Goal: Transaction & Acquisition: Subscribe to service/newsletter

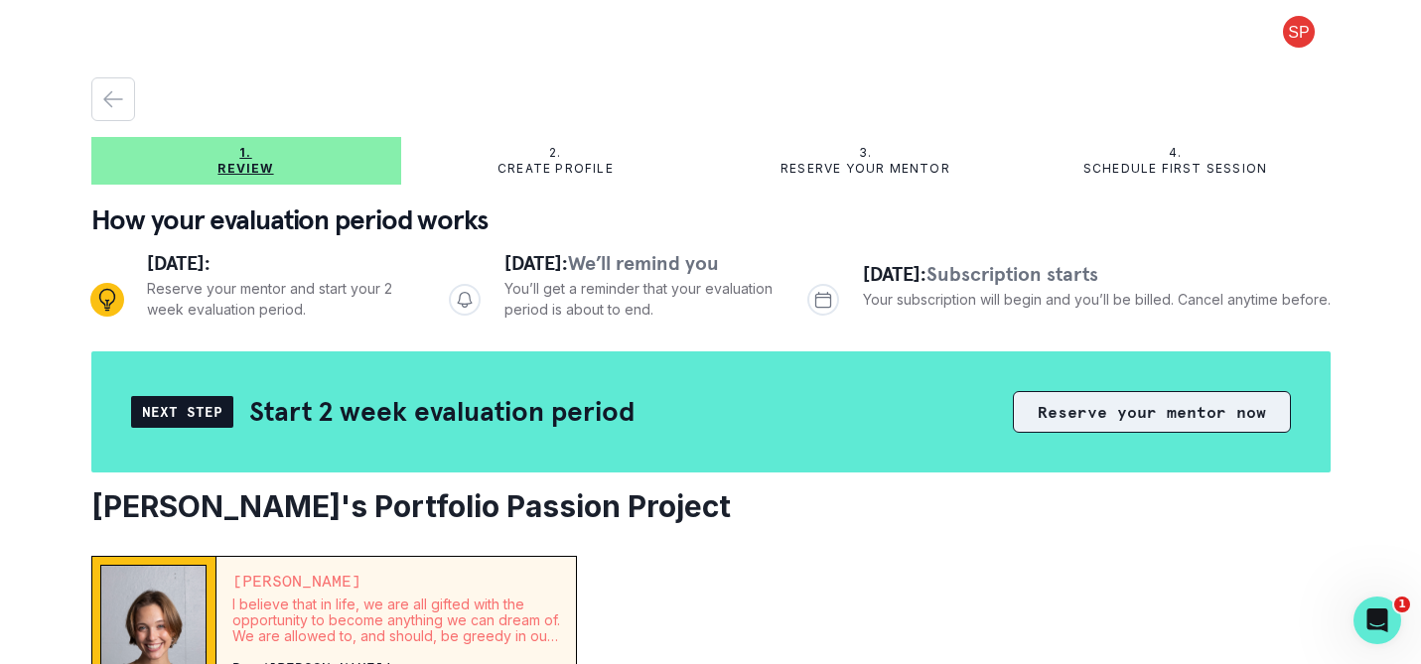
click at [1142, 393] on button "Reserve your mentor now" at bounding box center [1152, 412] width 278 height 42
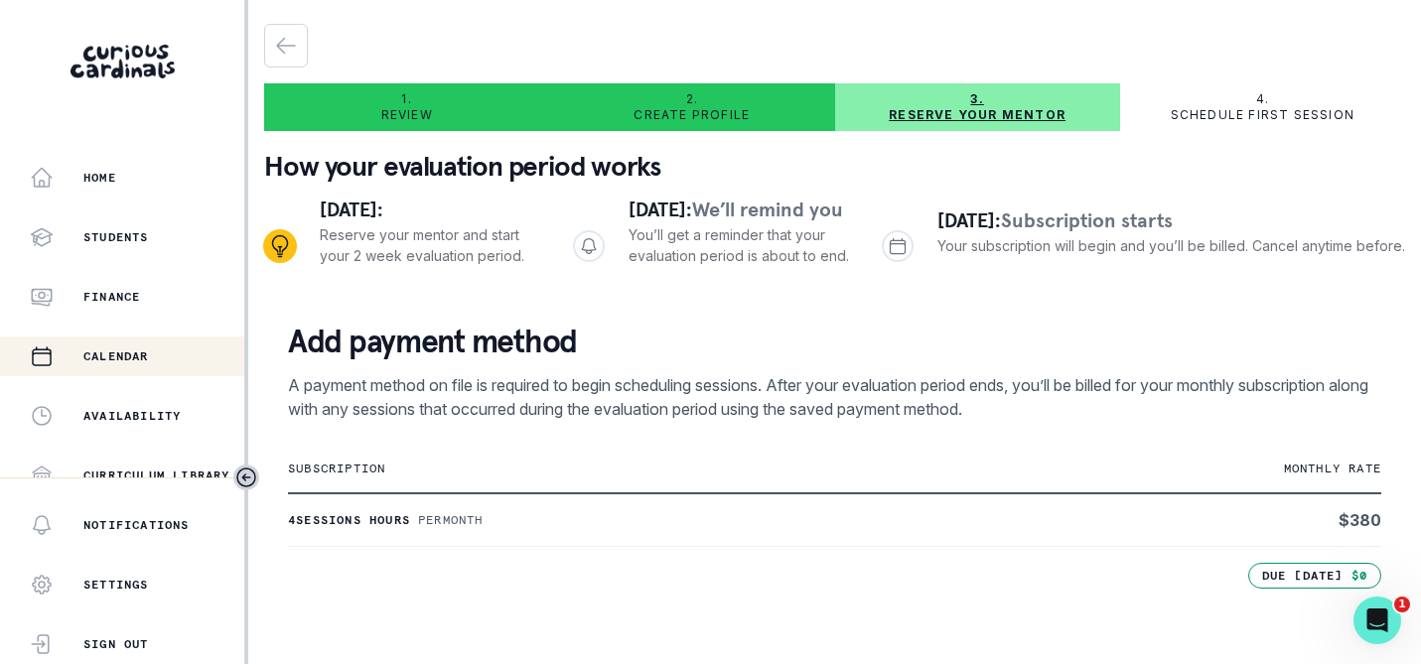
scroll to position [208, 0]
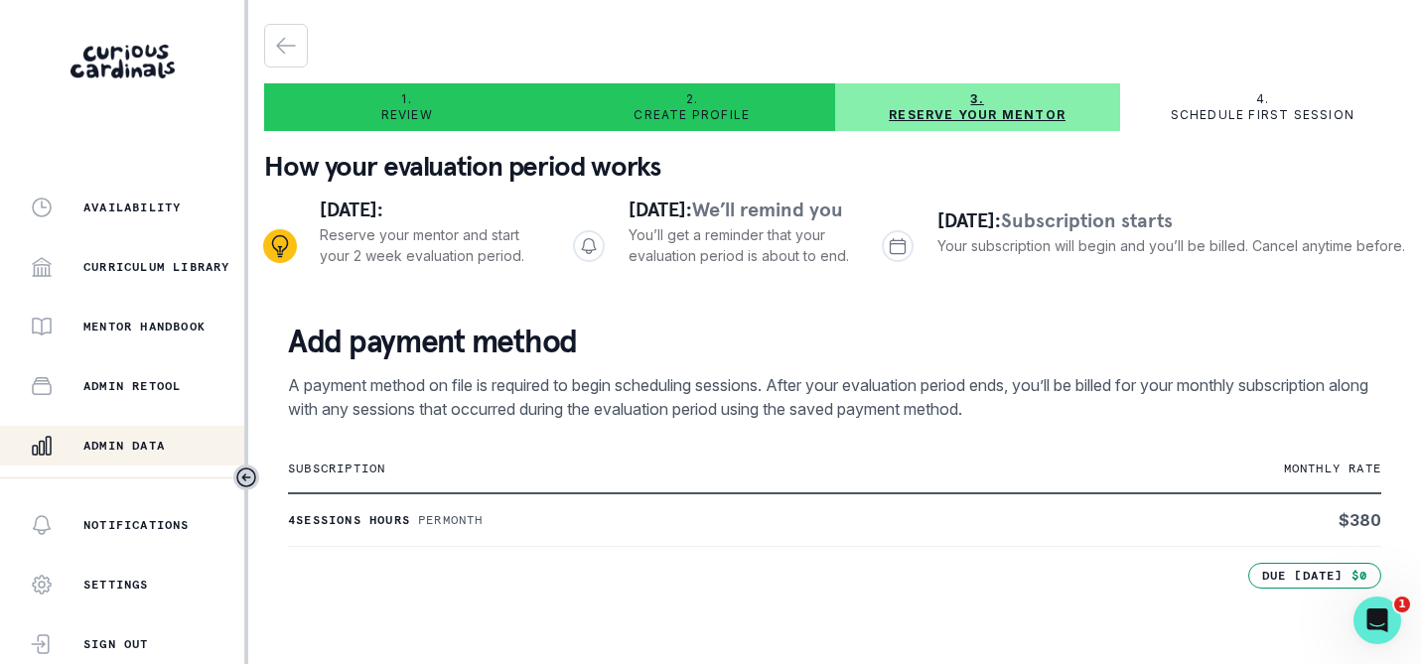
click at [124, 437] on div "Admin Data" at bounding box center [137, 446] width 214 height 24
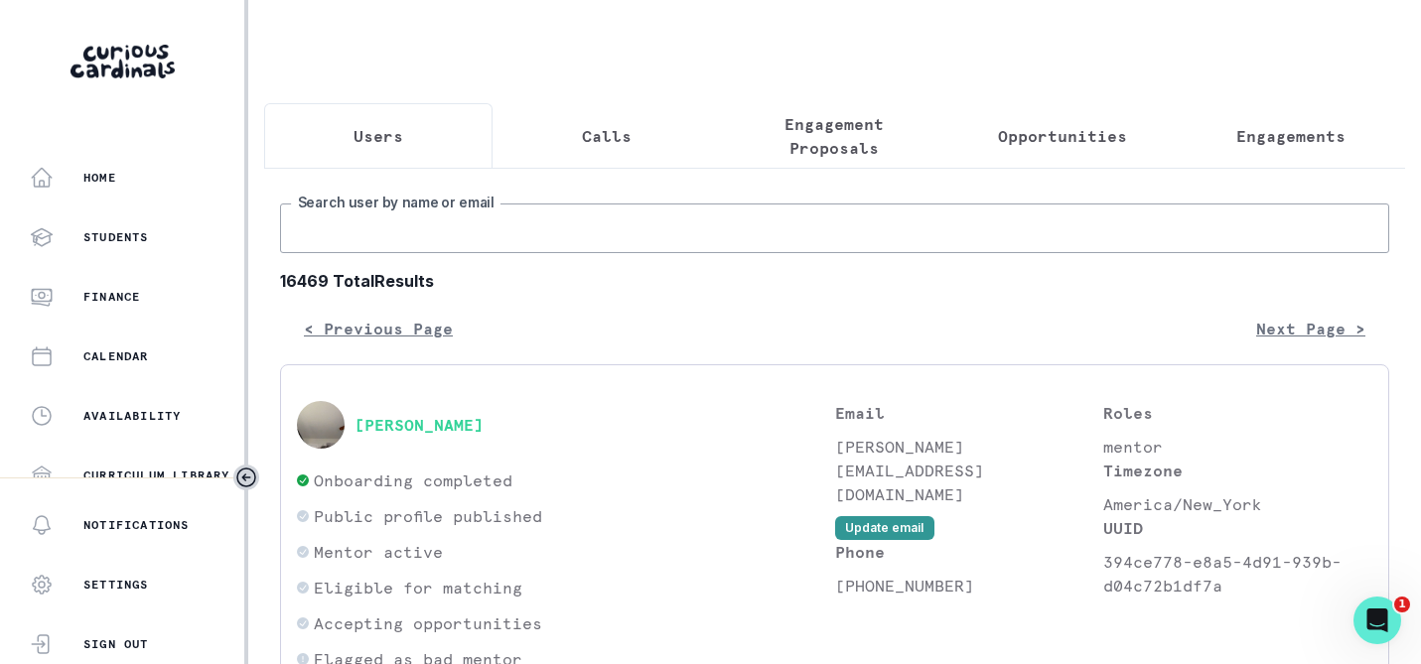
click at [471, 234] on input "Search user by name or email" at bounding box center [834, 229] width 1109 height 50
type input "[PERSON_NAME]"
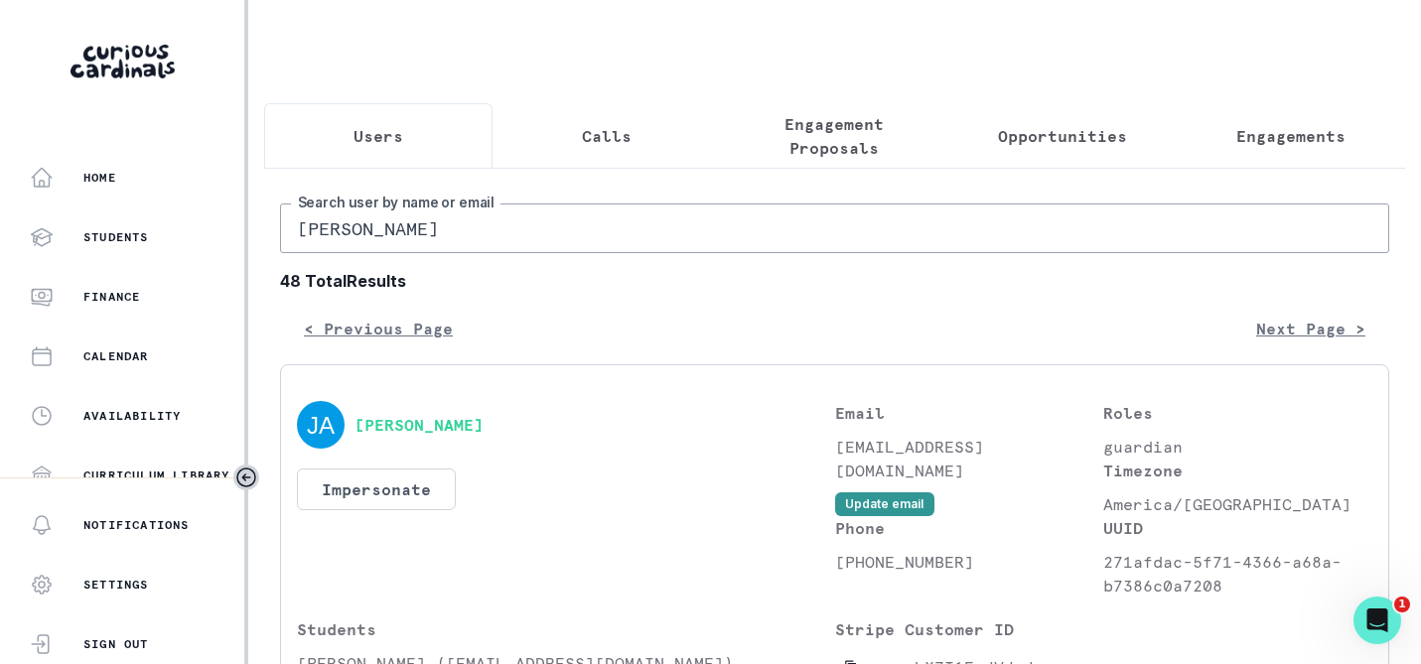
click at [457, 213] on input "[PERSON_NAME]" at bounding box center [834, 229] width 1109 height 50
click at [446, 237] on input "[PERSON_NAME]" at bounding box center [834, 229] width 1109 height 50
type input "[PERSON_NAME]"
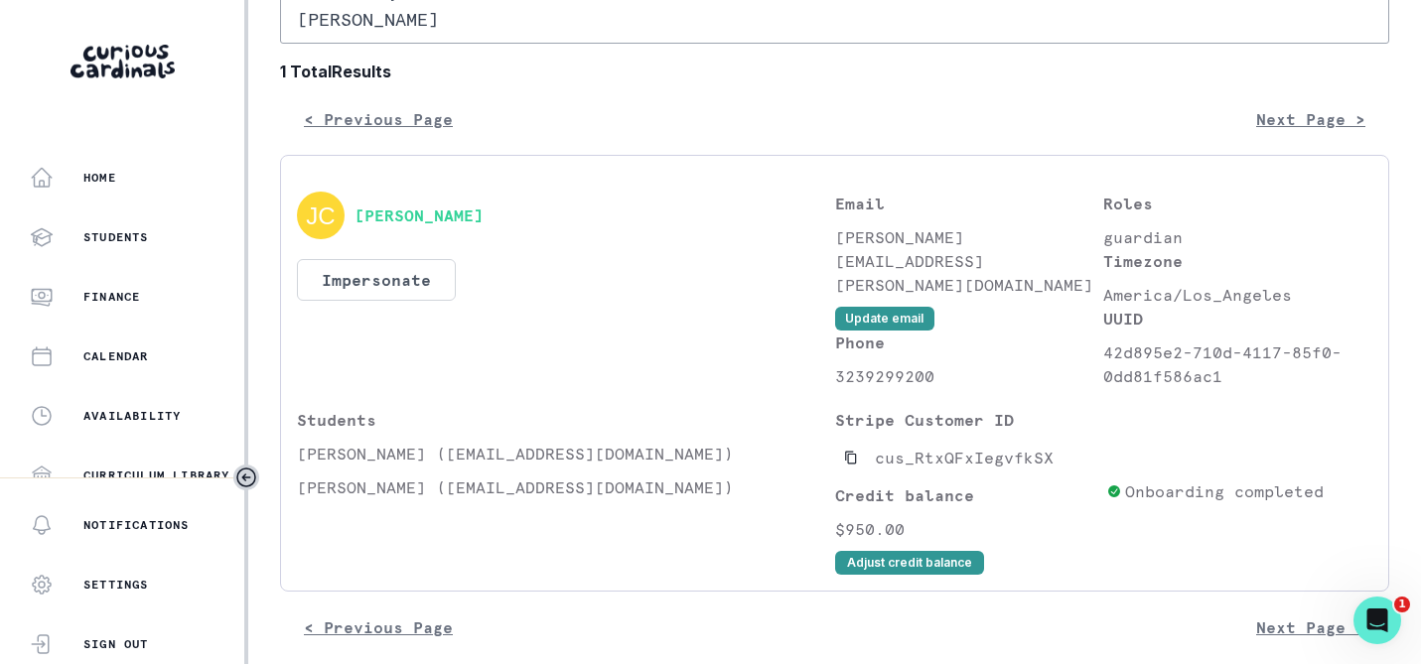
scroll to position [231, 0]
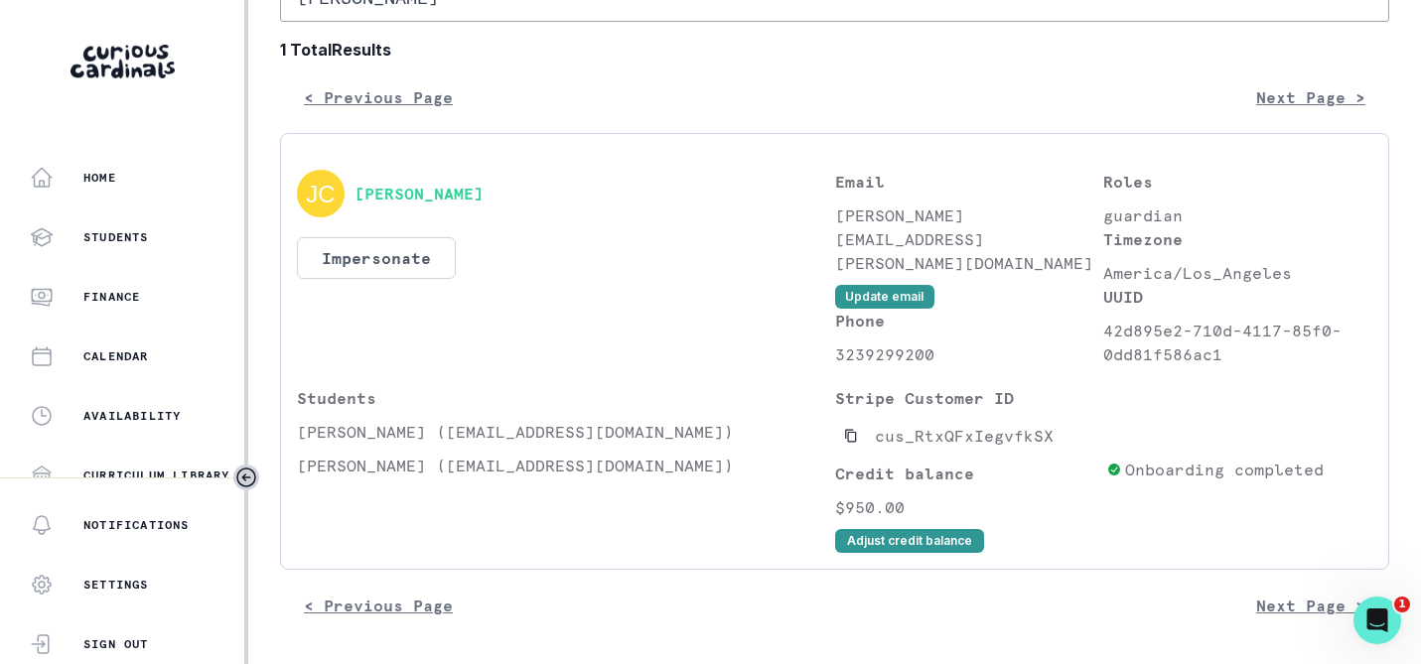
click at [654, 211] on div "[PERSON_NAME]" at bounding box center [566, 194] width 538 height 48
click at [454, 186] on button "[PERSON_NAME]" at bounding box center [418, 194] width 129 height 20
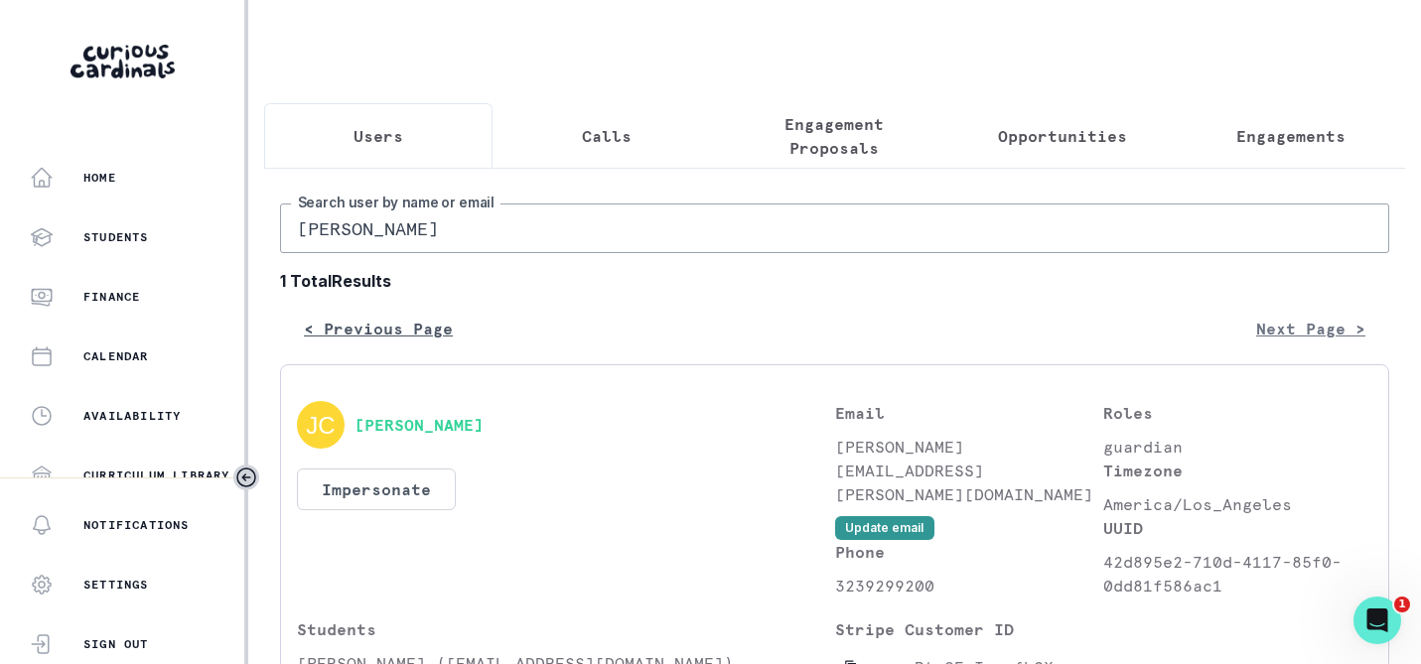
scroll to position [232, 0]
